Goal: Register for event/course

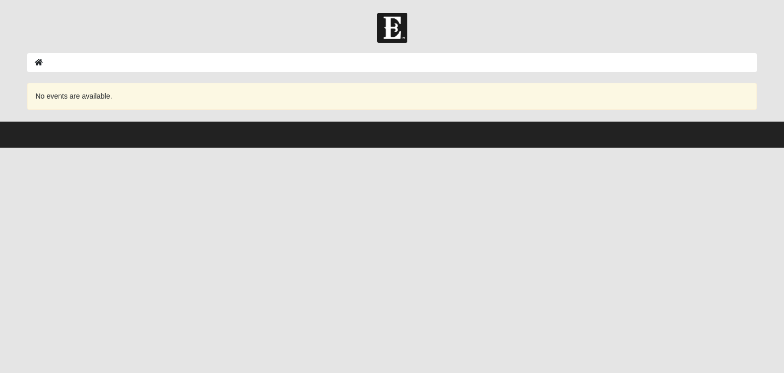
click at [176, 47] on form "Log In Event Search Error No events are available." at bounding box center [392, 80] width 784 height 135
click at [170, 61] on ol at bounding box center [392, 62] width 730 height 19
click at [38, 66] on icon at bounding box center [39, 62] width 8 height 7
click at [406, 87] on div "No events are available." at bounding box center [392, 96] width 730 height 27
click at [382, 64] on ol at bounding box center [392, 62] width 730 height 19
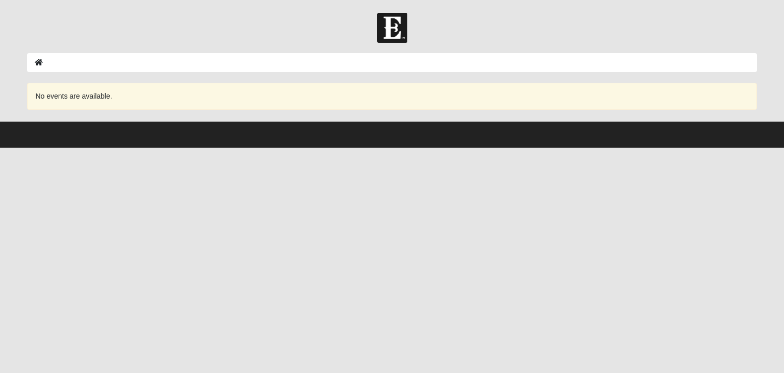
click at [40, 63] on icon at bounding box center [39, 62] width 8 height 7
drag, startPoint x: 34, startPoint y: 64, endPoint x: 421, endPoint y: 335, distance: 472.8
click at [421, 148] on html "Log In Event Search Error No events are available." at bounding box center [392, 74] width 784 height 148
click at [87, 82] on div at bounding box center [391, 82] width 745 height 1
click at [106, 93] on span "No events are available." at bounding box center [73, 96] width 77 height 8
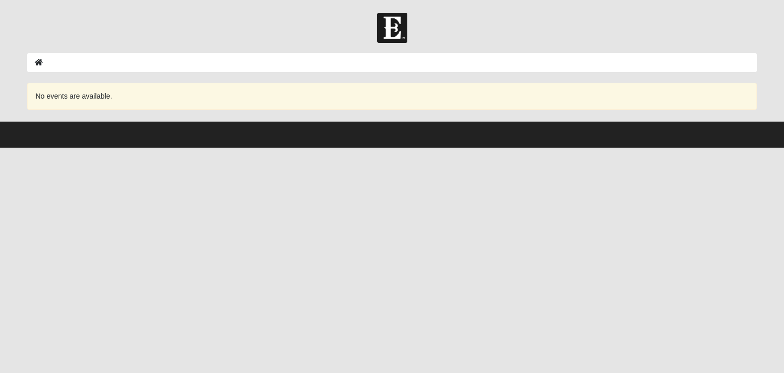
click at [158, 51] on form "Log In Event Search Error No events are available." at bounding box center [392, 80] width 784 height 135
click at [611, 61] on ol at bounding box center [392, 62] width 730 height 19
click at [39, 65] on icon at bounding box center [39, 62] width 8 height 7
